Goal: Find specific page/section: Find specific page/section

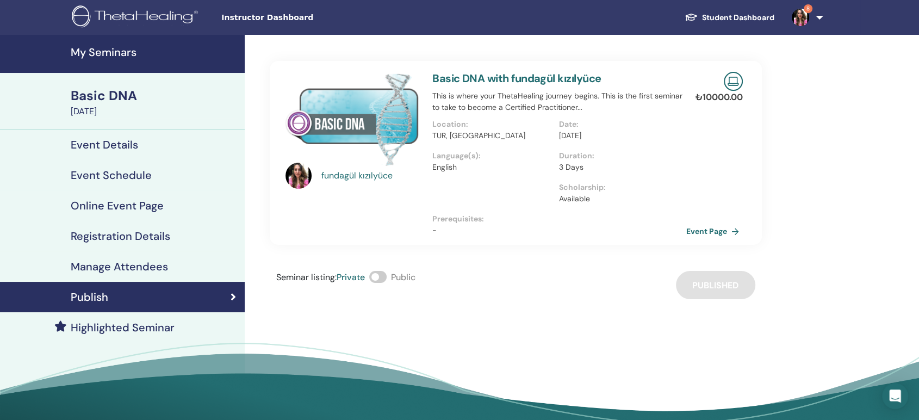
click at [716, 11] on link "Student Dashboard" at bounding box center [729, 18] width 107 height 20
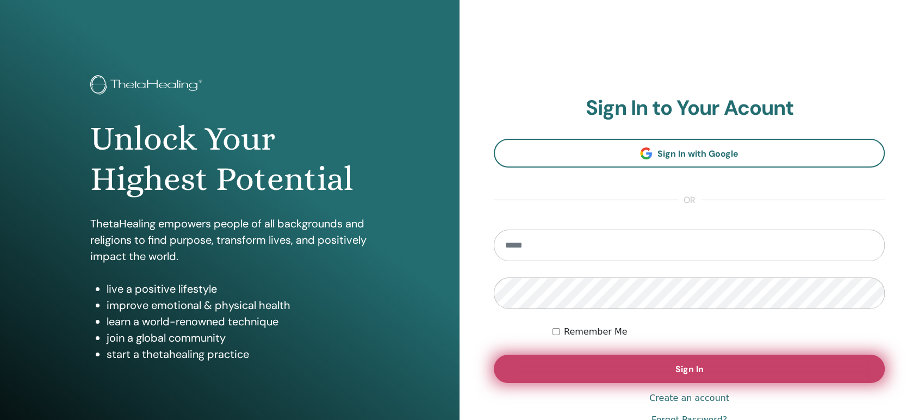
type input "**********"
click at [605, 363] on button "Sign In" at bounding box center [689, 368] width 391 height 28
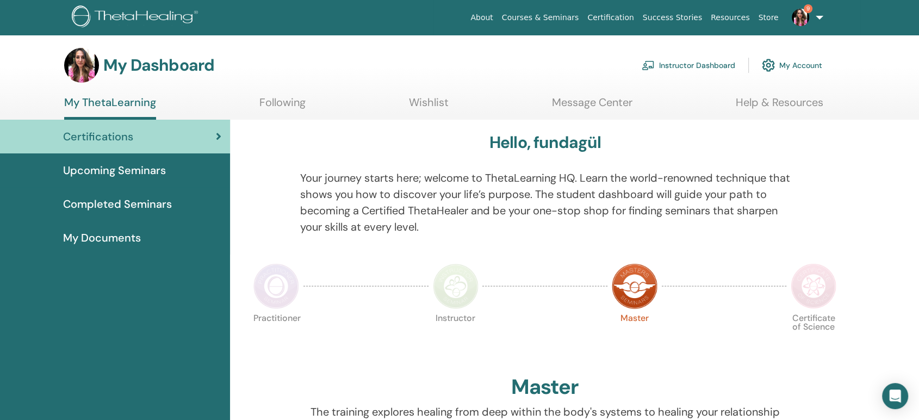
click at [725, 64] on link "Instructor Dashboard" at bounding box center [688, 65] width 94 height 24
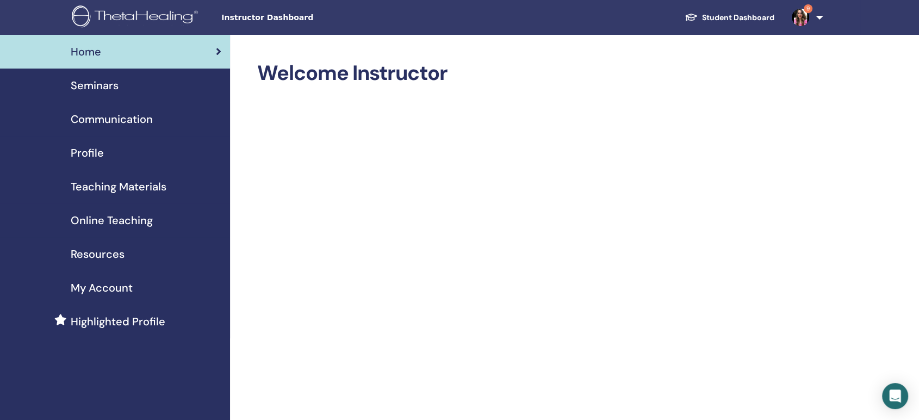
click at [174, 91] on div "Seminars" at bounding box center [115, 85] width 213 height 16
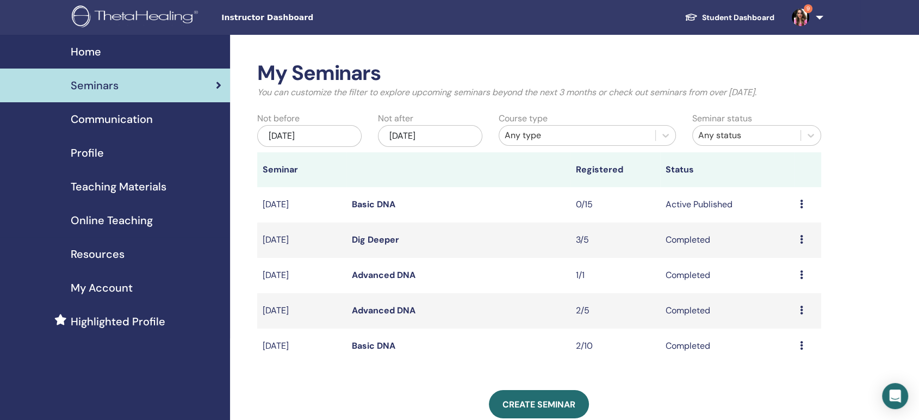
click at [800, 204] on icon at bounding box center [801, 204] width 3 height 9
click at [858, 200] on div "My Seminars You can customize the filter to explore upcoming seminars beyond th…" at bounding box center [574, 347] width 689 height 625
